Goal: Communication & Community: Answer question/provide support

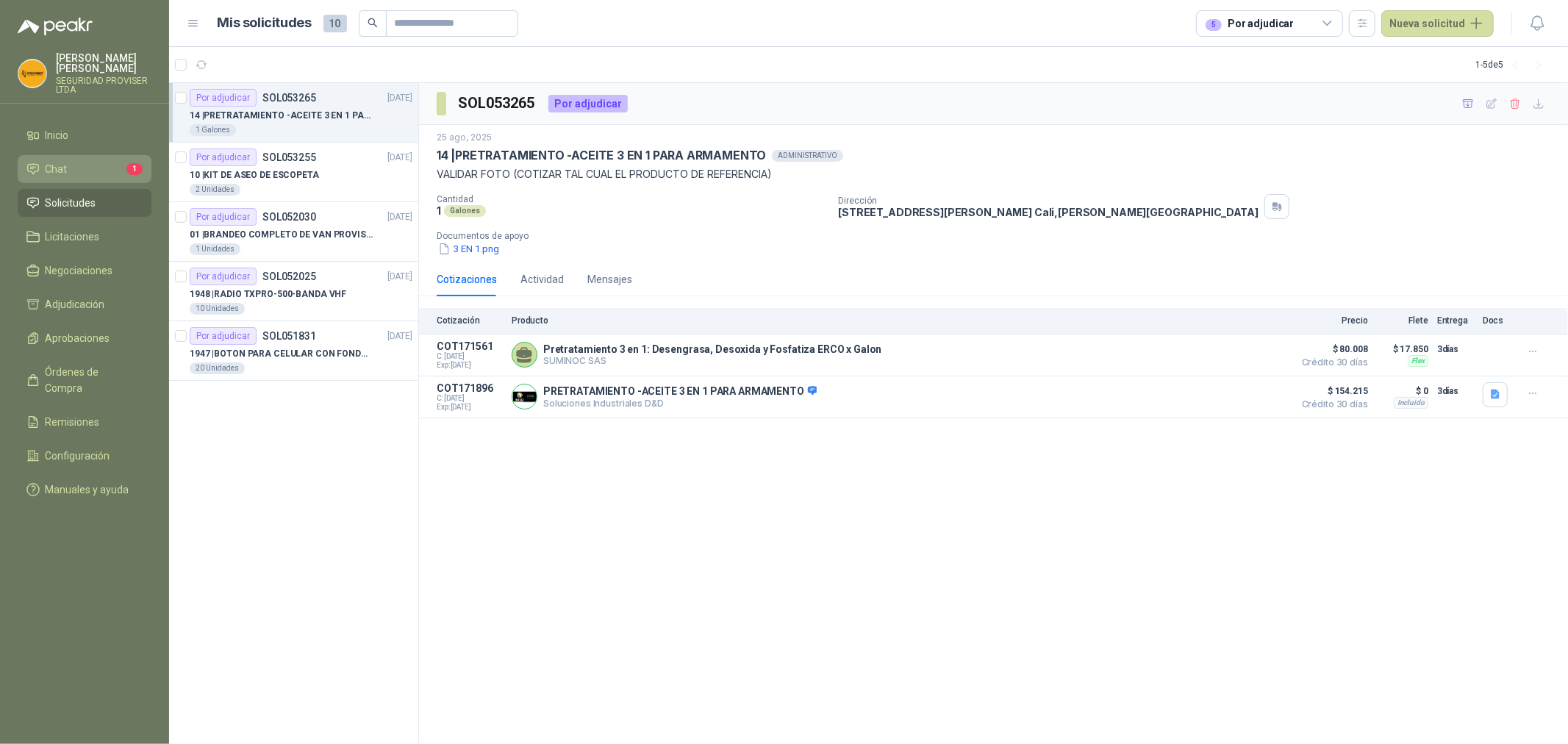
click at [116, 172] on li "Chat 1" at bounding box center [85, 168] width 116 height 16
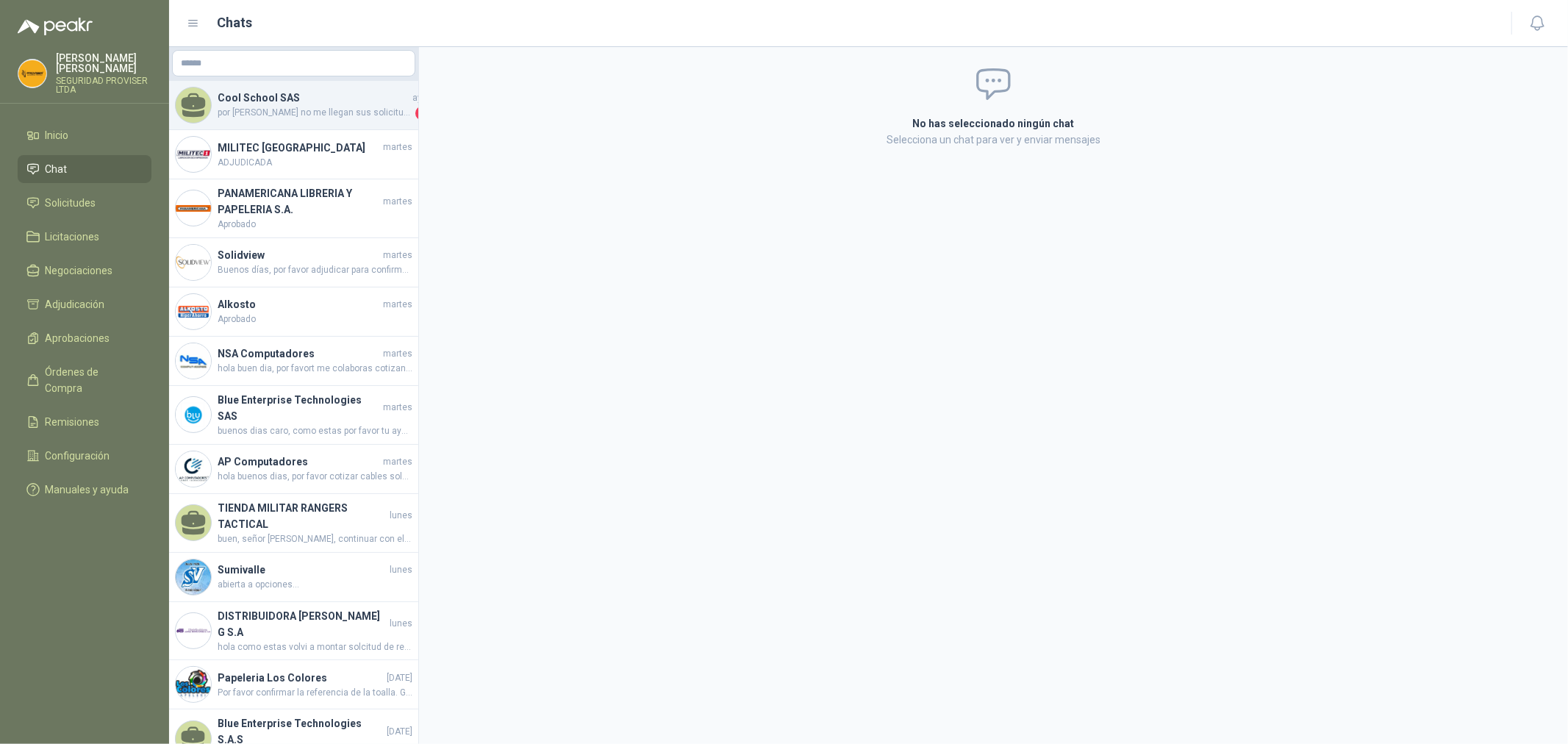
click at [307, 115] on span "por [PERSON_NAME] no me llegan sus solicitudes" at bounding box center [314, 114] width 195 height 15
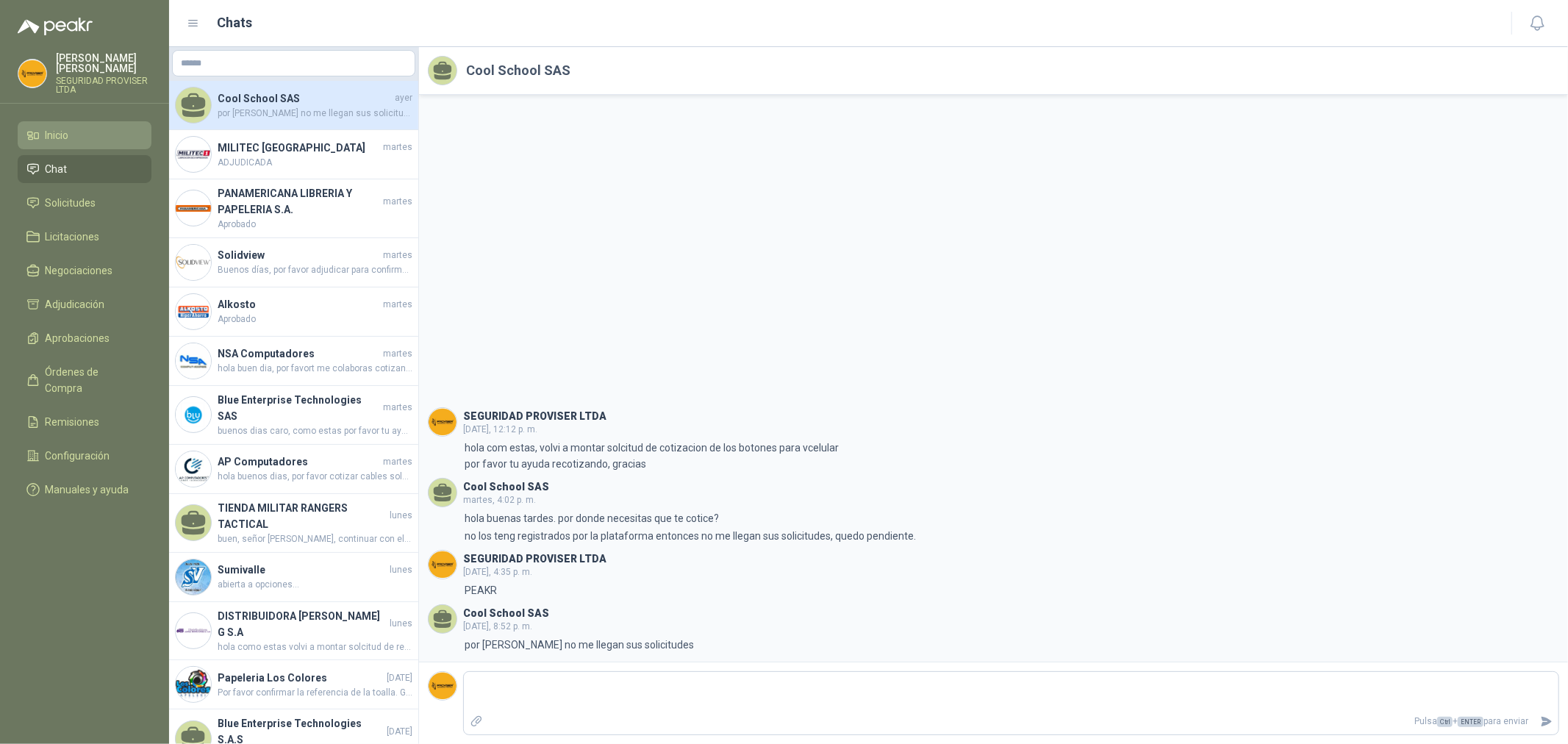
click at [55, 133] on span "Inicio" at bounding box center [56, 135] width 23 height 16
